Goal: Task Accomplishment & Management: Use online tool/utility

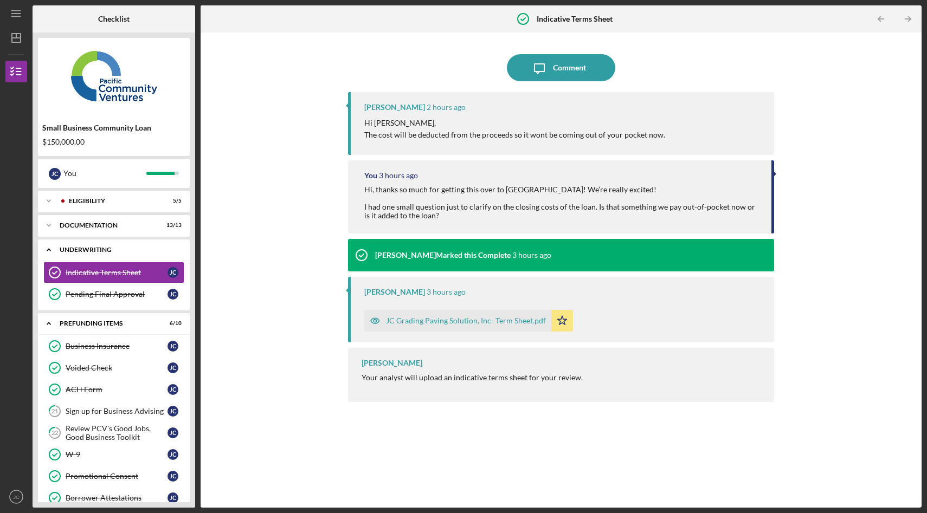
click at [50, 249] on icon "Icon/Expander" at bounding box center [49, 250] width 22 height 22
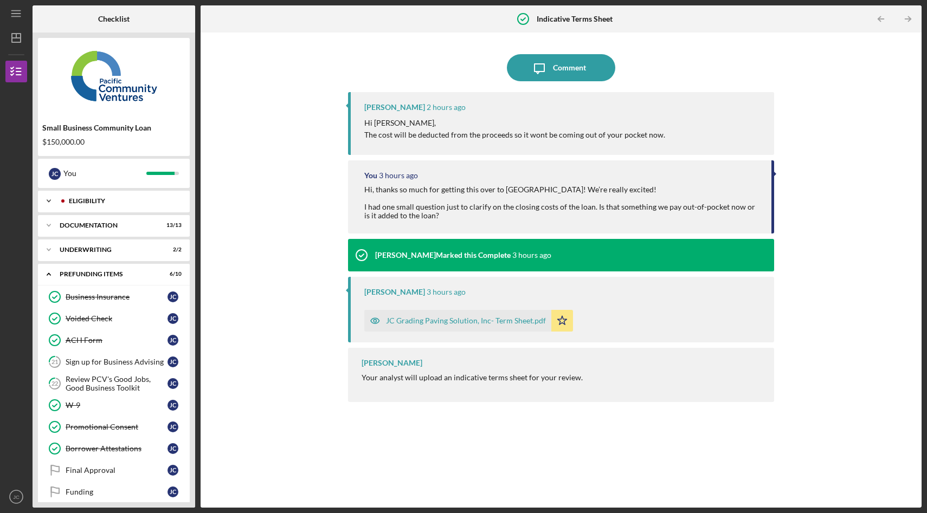
click at [49, 196] on icon "Icon/Expander" at bounding box center [49, 201] width 22 height 22
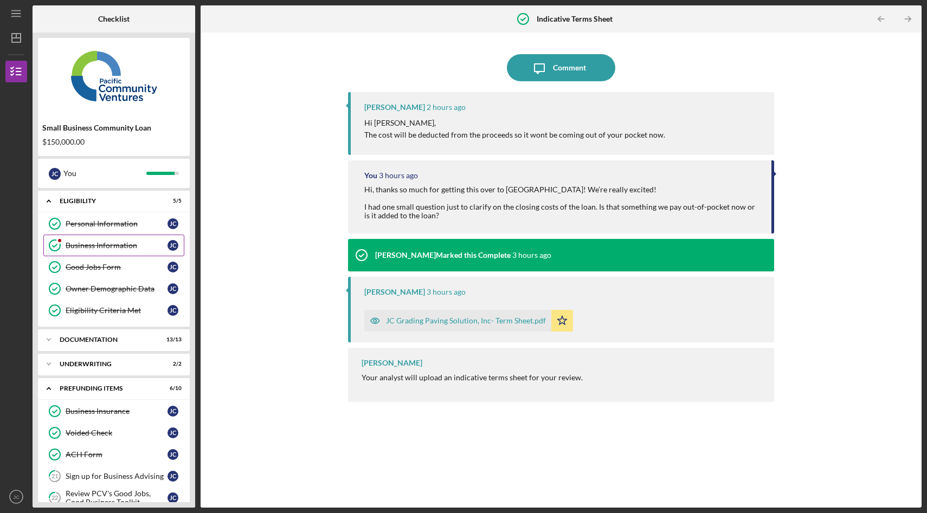
click at [89, 244] on div "Business Information" at bounding box center [117, 245] width 102 height 9
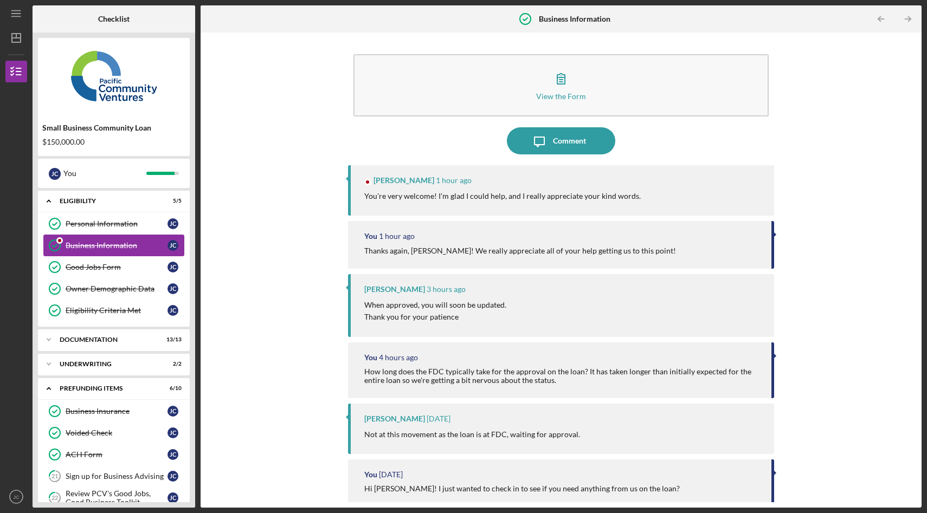
click at [67, 246] on icon "Business Information" at bounding box center [54, 245] width 27 height 27
click at [49, 208] on icon "Icon/Expander" at bounding box center [49, 201] width 22 height 22
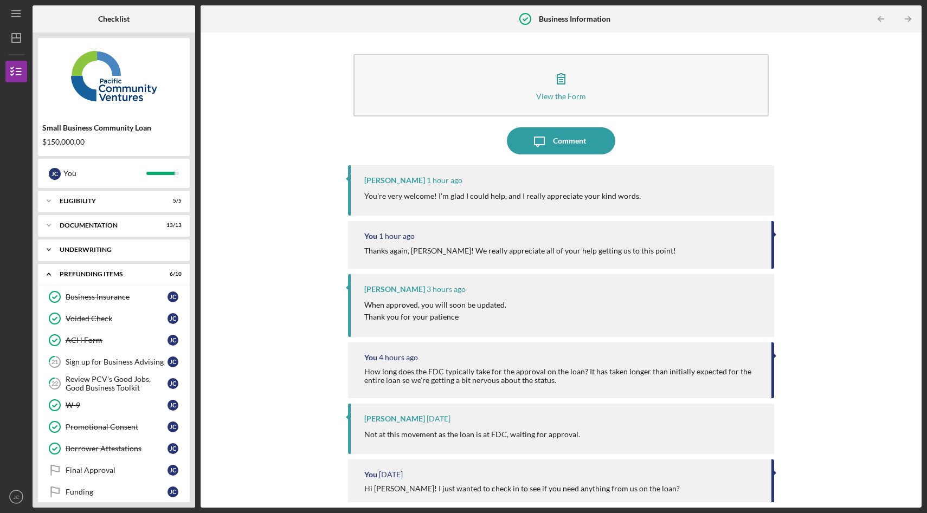
scroll to position [11, 0]
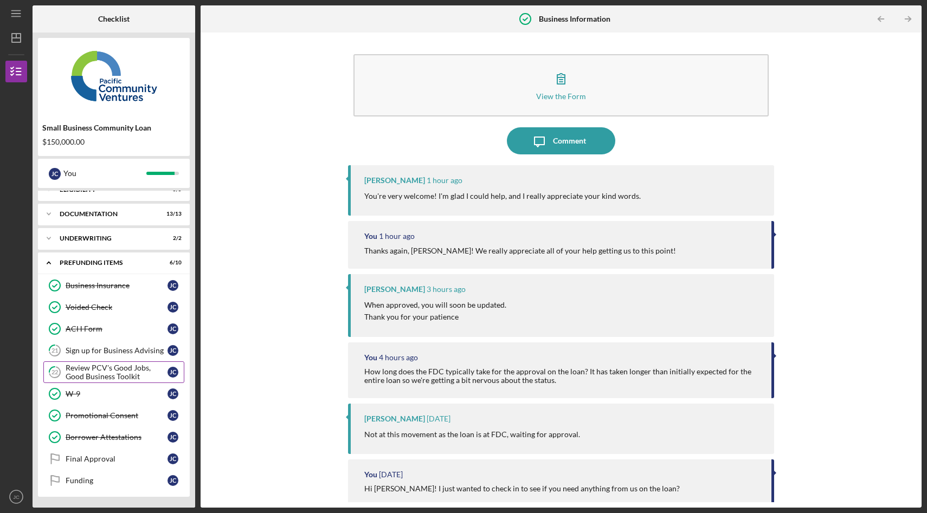
click at [105, 377] on div "Review PCV's Good Jobs, Good Business Toolkit" at bounding box center [117, 372] width 102 height 17
